Goal: Information Seeking & Learning: Learn about a topic

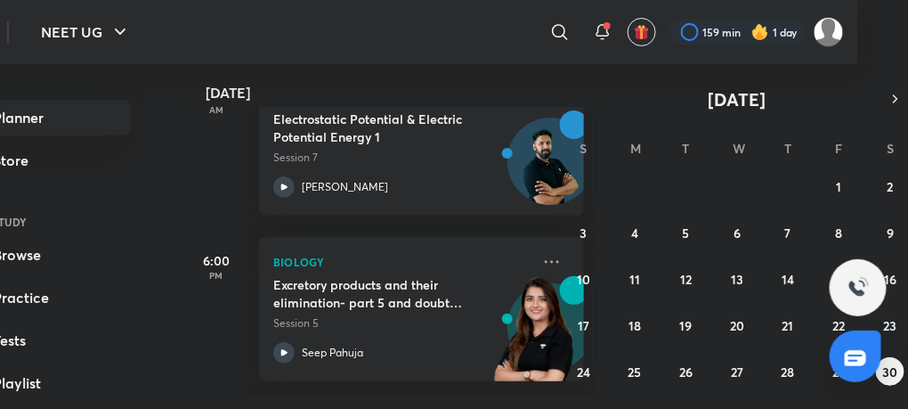
scroll to position [108, 50]
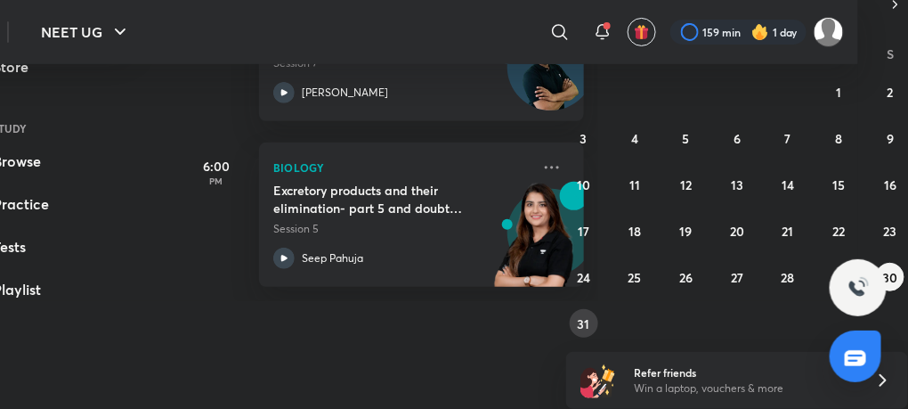
click at [587, 324] on abbr "31" at bounding box center [584, 323] width 12 height 17
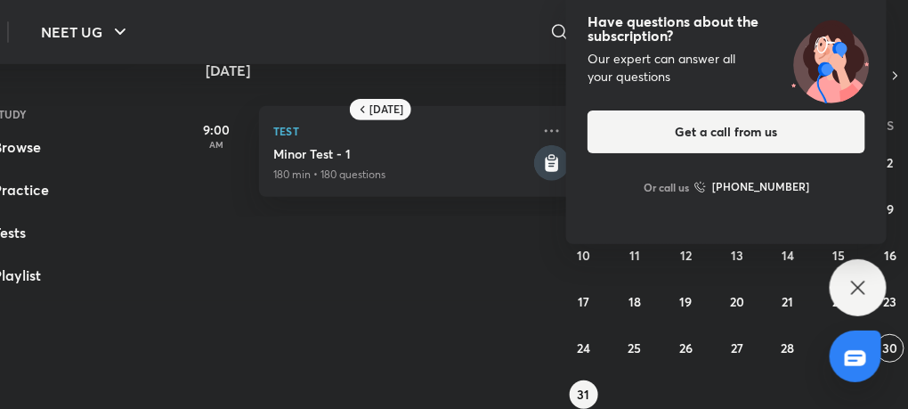
click at [856, 295] on icon at bounding box center [858, 287] width 21 height 21
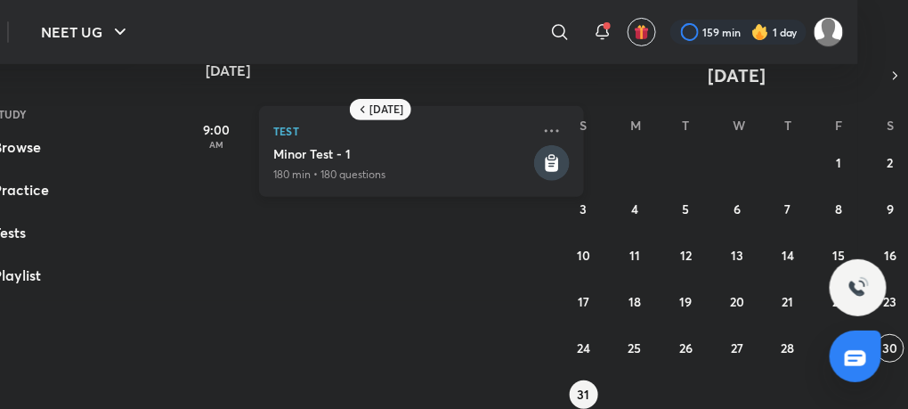
click at [301, 147] on h5 "Minor Test - 1" at bounding box center [401, 154] width 257 height 18
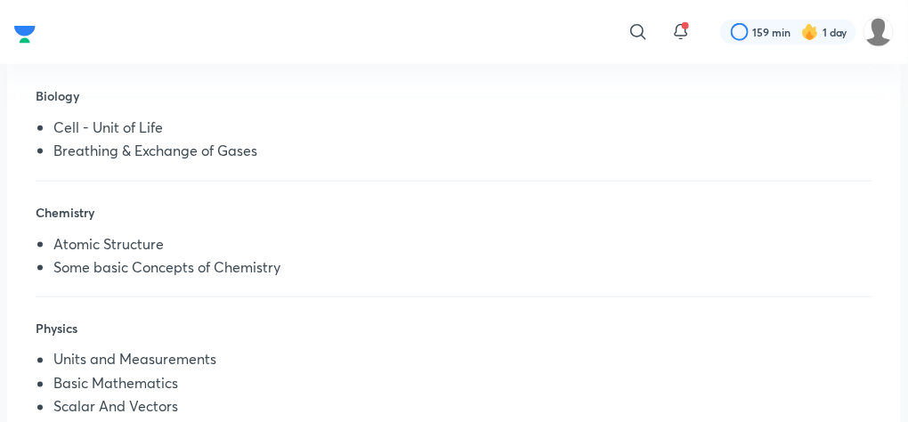
scroll to position [485, 0]
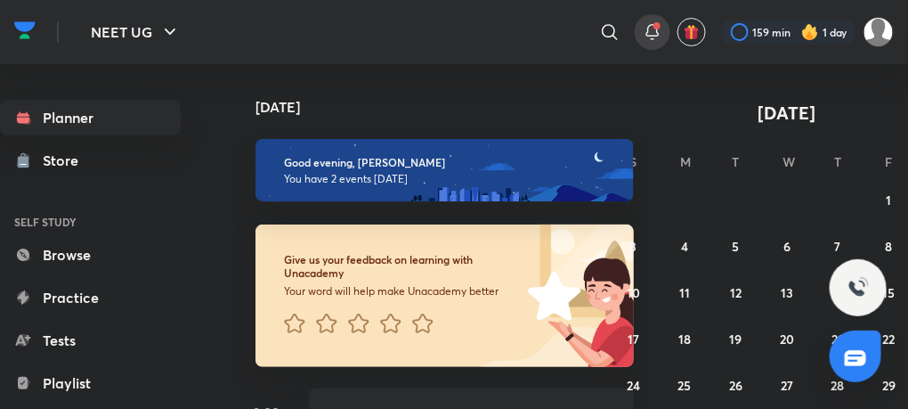
click at [657, 31] on icon at bounding box center [653, 30] width 12 height 11
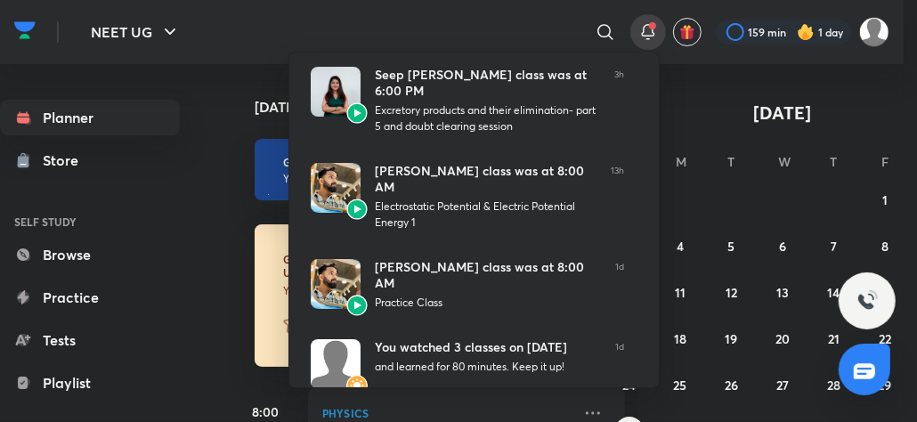
click at [203, 91] on div at bounding box center [458, 211] width 917 height 422
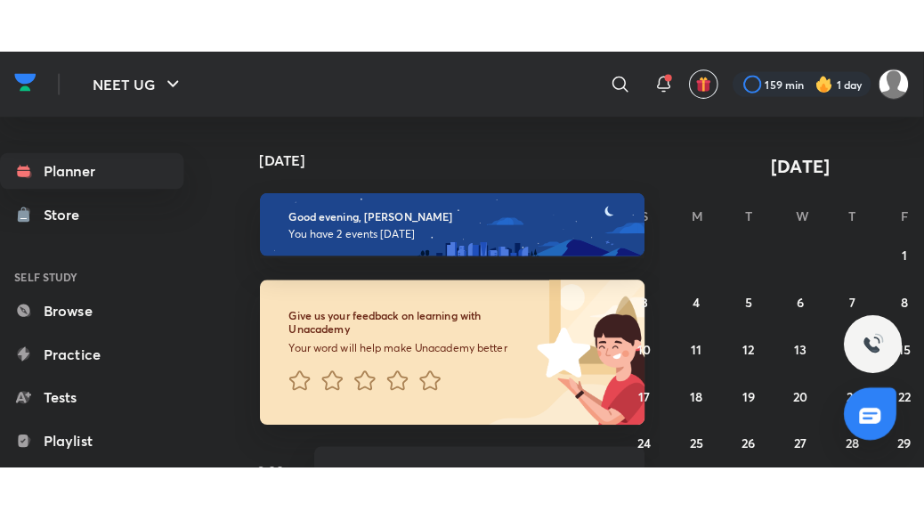
scroll to position [304, 0]
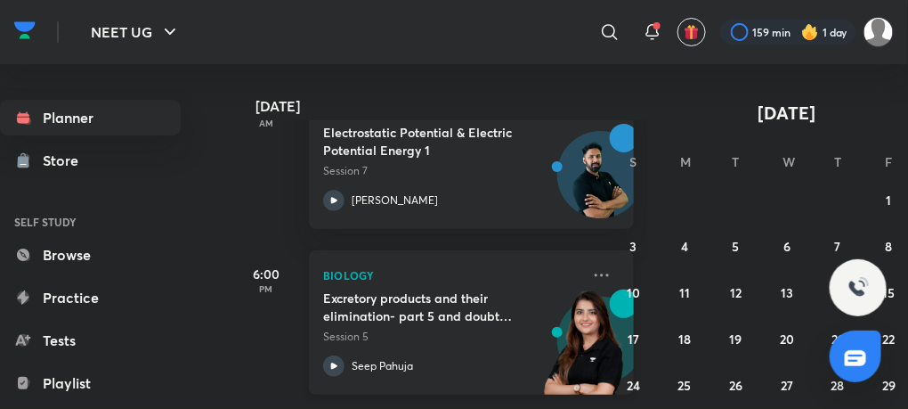
click at [338, 363] on icon at bounding box center [333, 365] width 21 height 21
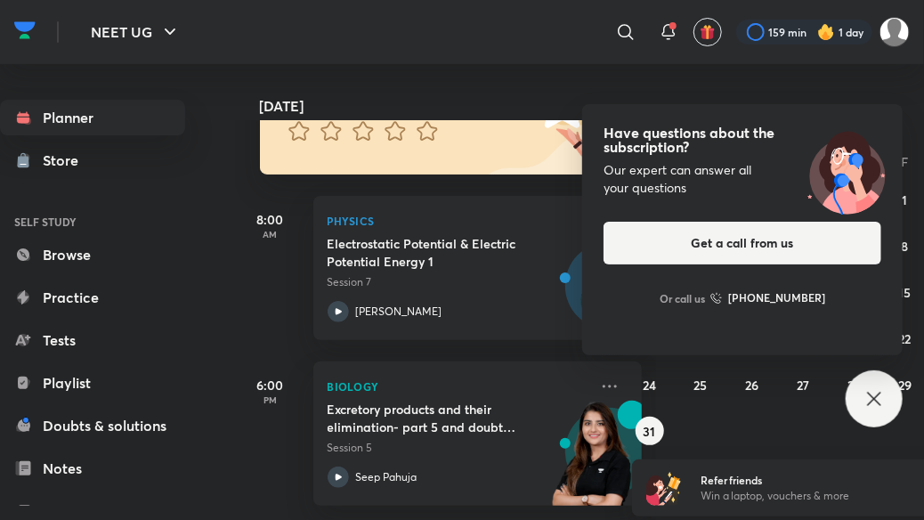
scroll to position [205, 0]
